Goal: Navigation & Orientation: Find specific page/section

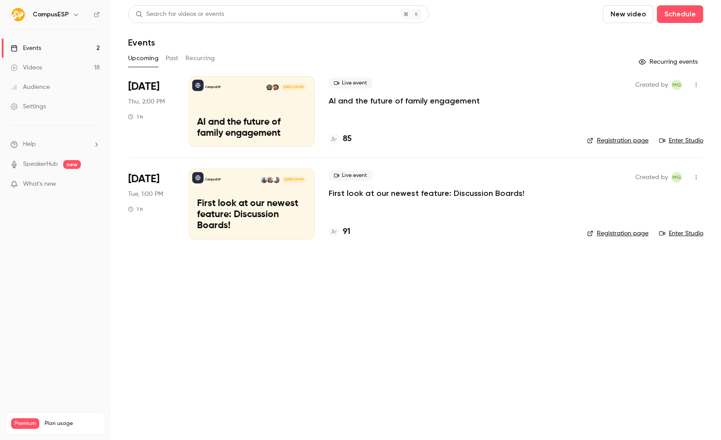
click at [67, 13] on div "CampusESP" at bounding box center [60, 14] width 54 height 11
click at [73, 15] on icon "button" at bounding box center [75, 14] width 7 height 7
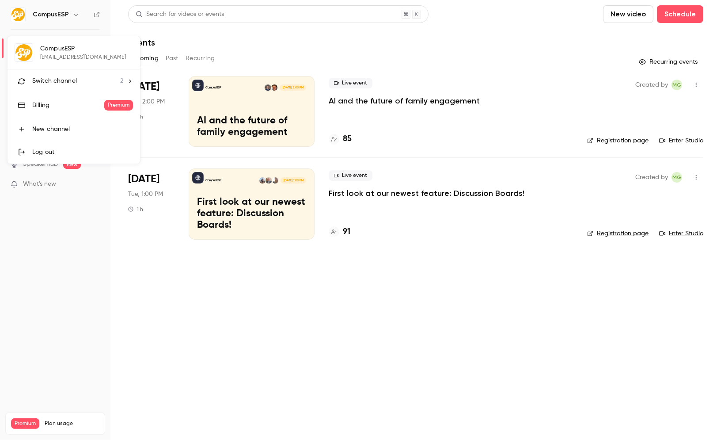
click at [111, 84] on div "Switch channel 2" at bounding box center [77, 80] width 91 height 9
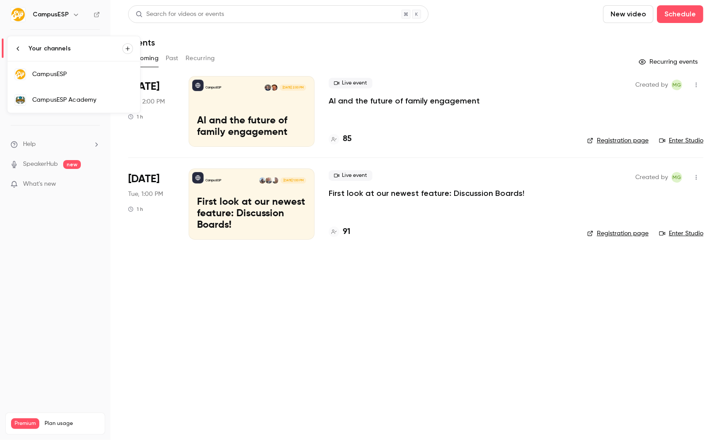
click at [86, 93] on link "CampusESP Academy" at bounding box center [74, 100] width 133 height 26
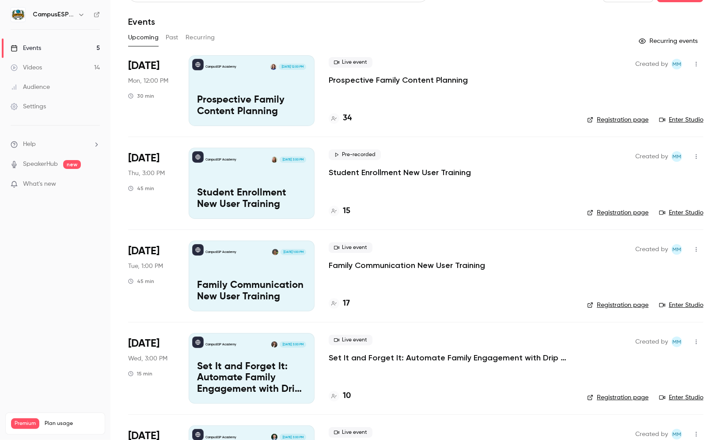
scroll to position [23, 0]
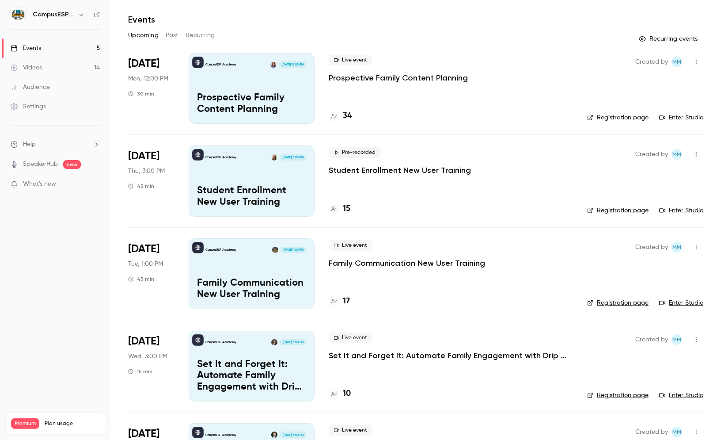
click at [345, 120] on h4 "34" at bounding box center [347, 116] width 9 height 12
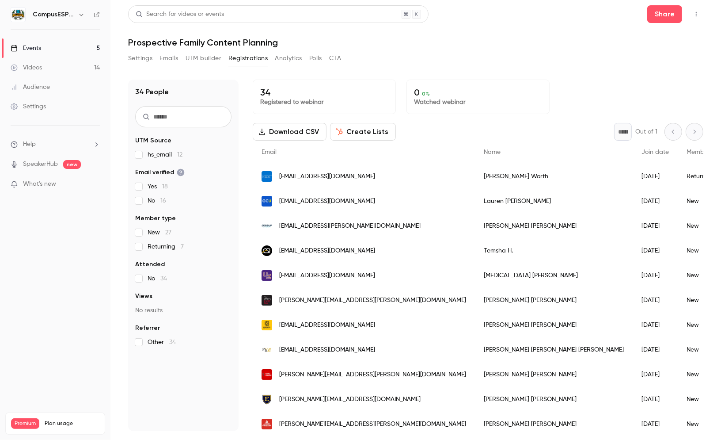
click at [40, 52] on div "Events" at bounding box center [26, 48] width 30 height 9
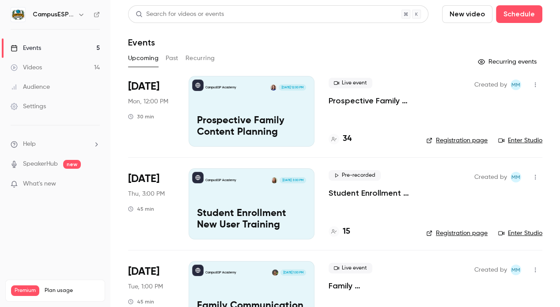
click at [173, 58] on button "Past" at bounding box center [172, 58] width 13 height 14
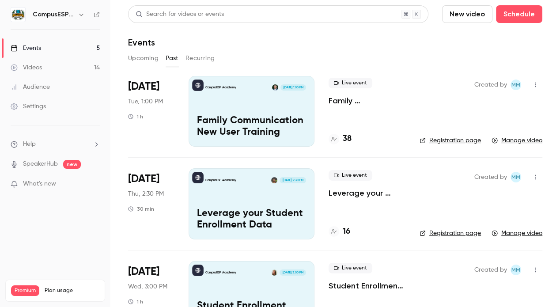
click at [96, 16] on icon at bounding box center [96, 14] width 5 height 5
click at [199, 177] on icon at bounding box center [197, 177] width 5 height 5
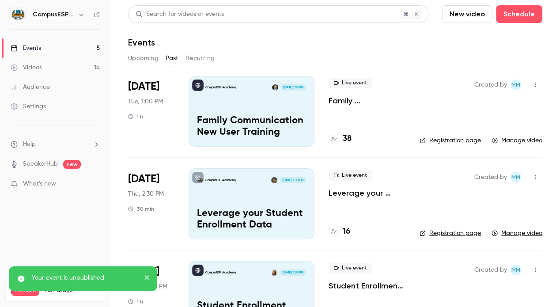
click at [140, 57] on button "Upcoming" at bounding box center [143, 58] width 30 height 14
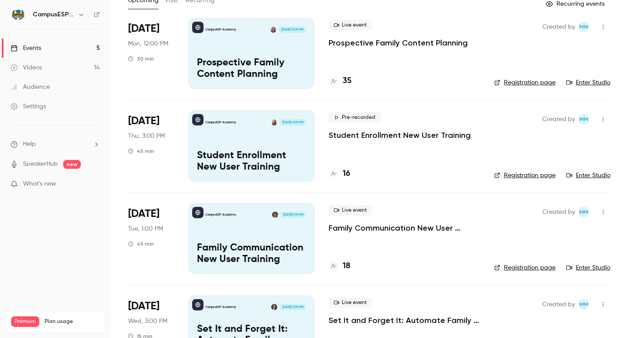
scroll to position [59, 0]
